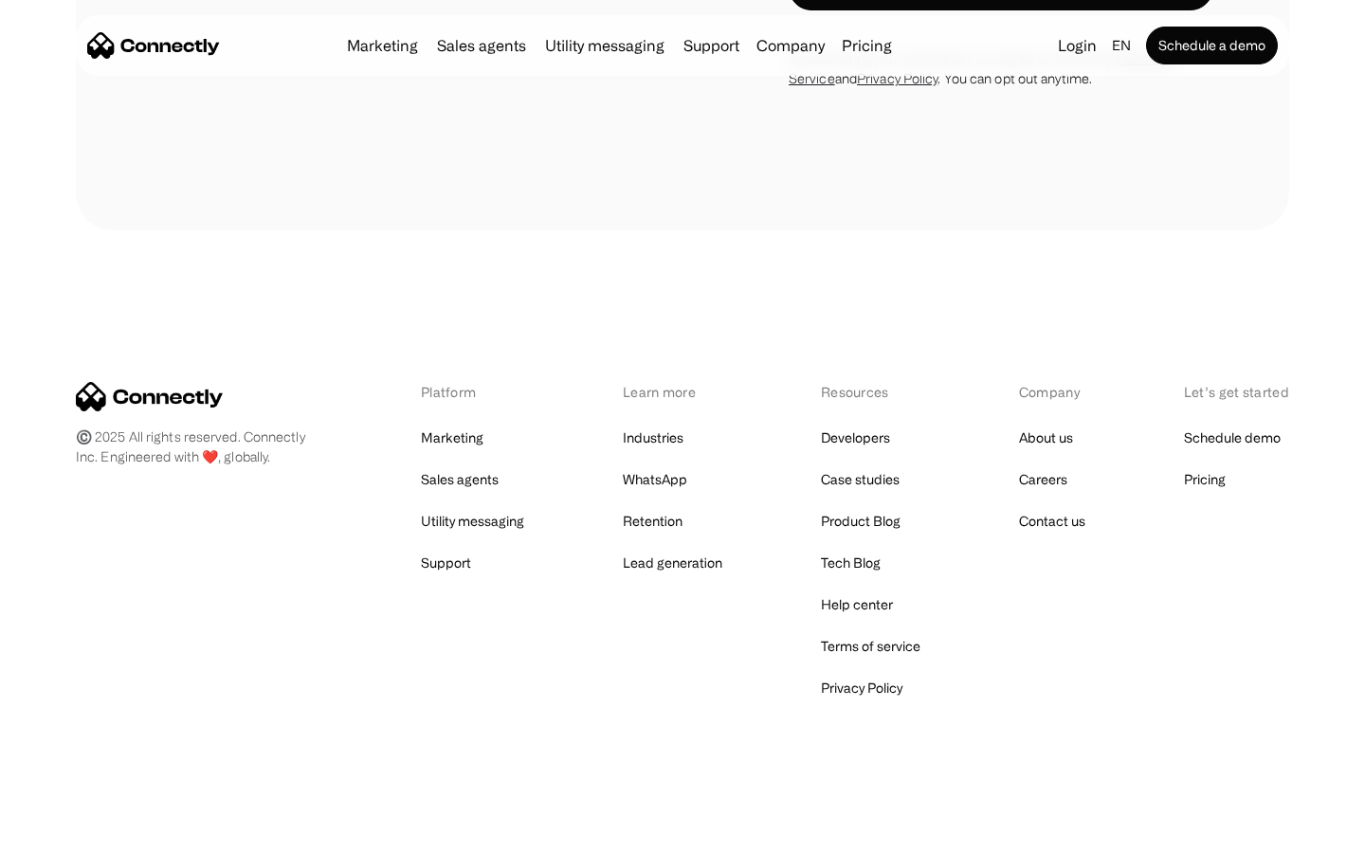
scroll to position [1600, 0]
